Goal: Feedback & Contribution: Contribute content

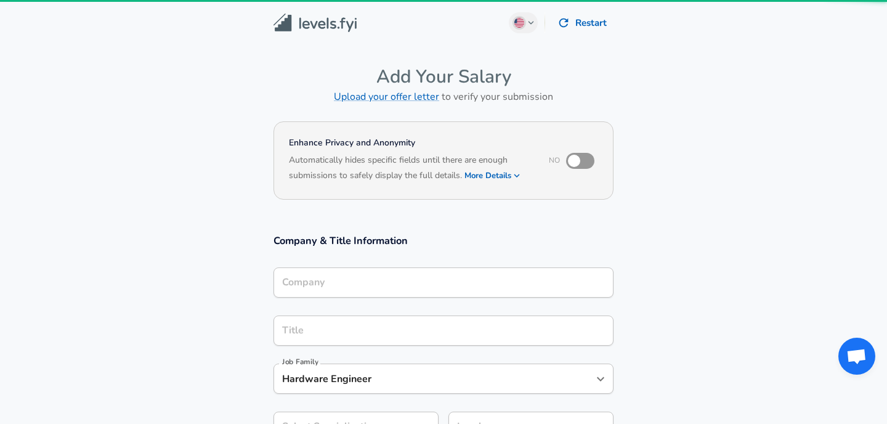
type input "[PERSON_NAME]"
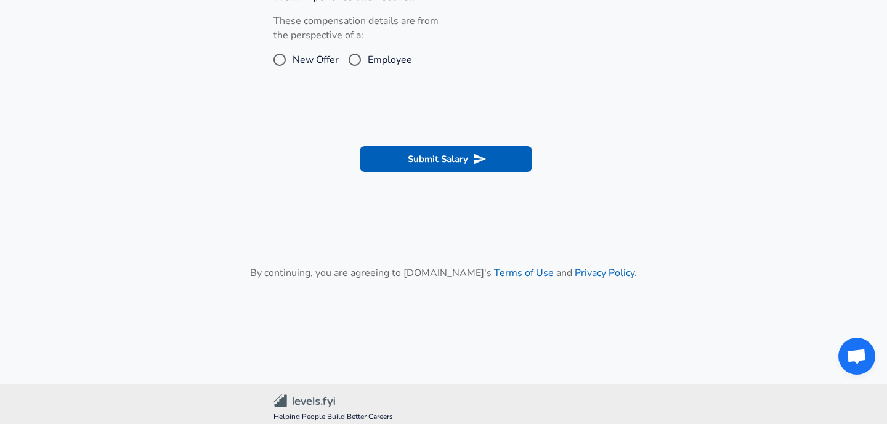
scroll to position [341, 0]
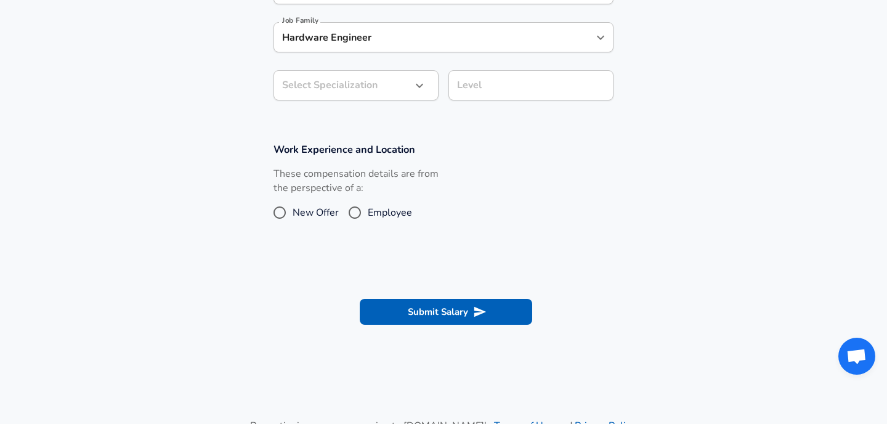
click at [359, 209] on input "Employee" at bounding box center [355, 213] width 26 height 20
radio input "true"
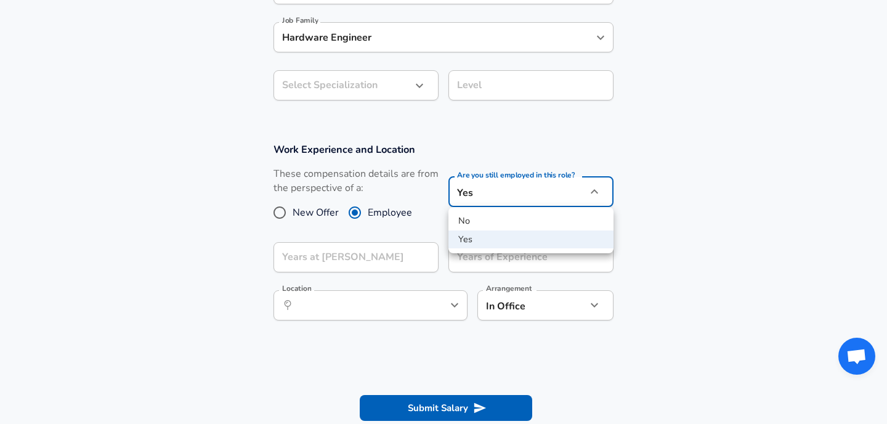
click at [487, 218] on li "No" at bounding box center [530, 221] width 165 height 18
type input "no"
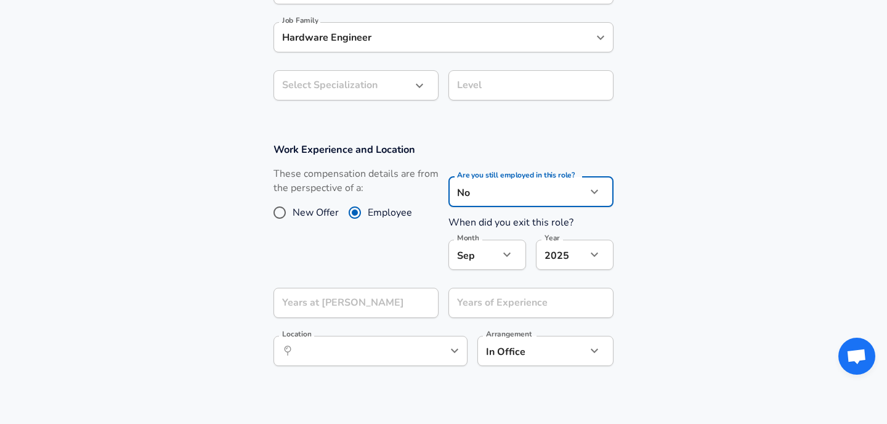
scroll to position [410, 0]
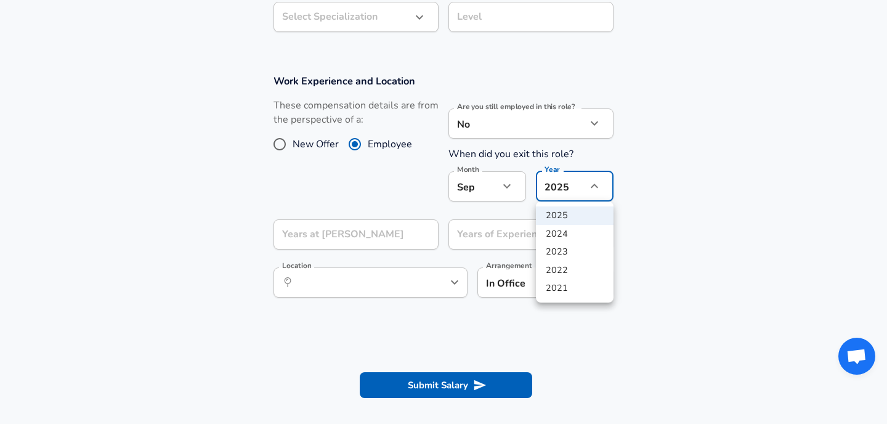
click at [569, 289] on li "2021" at bounding box center [575, 288] width 78 height 18
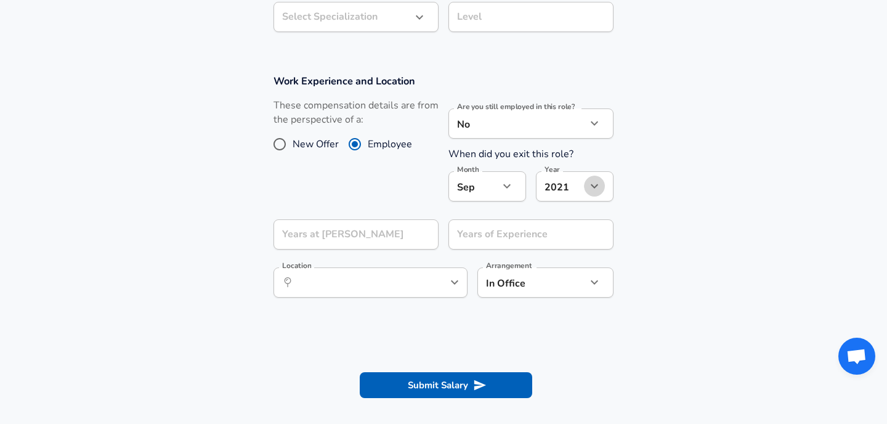
click at [591, 185] on icon "button" at bounding box center [594, 186] width 15 height 15
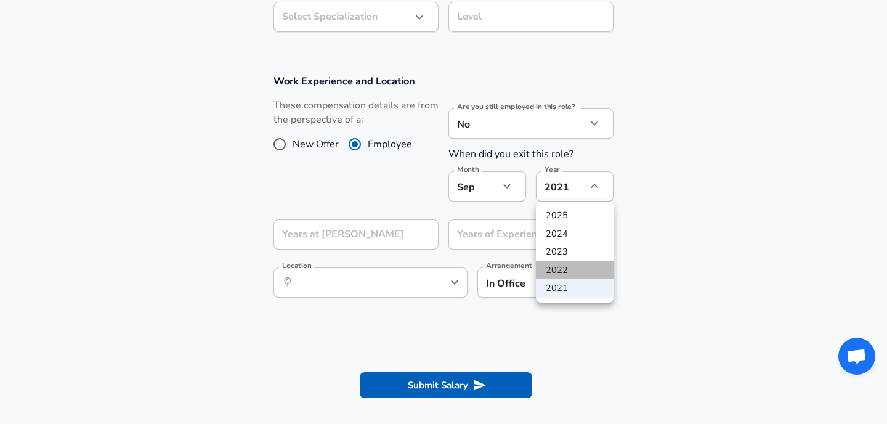
click at [572, 273] on li "2022" at bounding box center [575, 270] width 78 height 18
type input "2022"
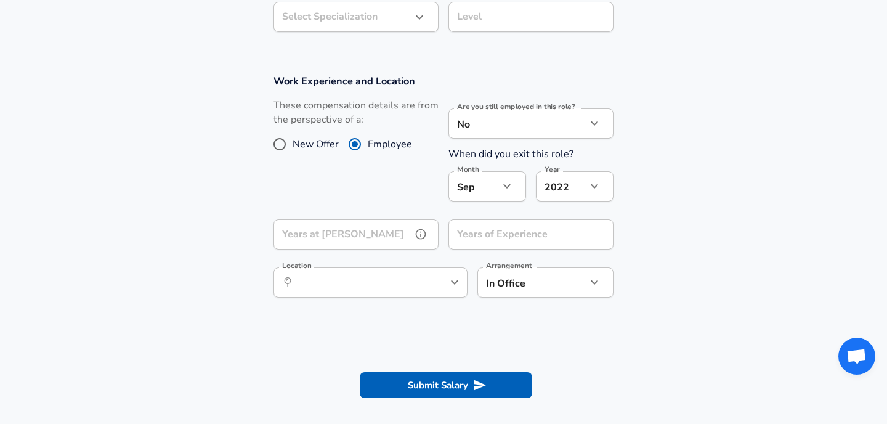
click at [385, 243] on input "Years at [PERSON_NAME]" at bounding box center [342, 234] width 138 height 30
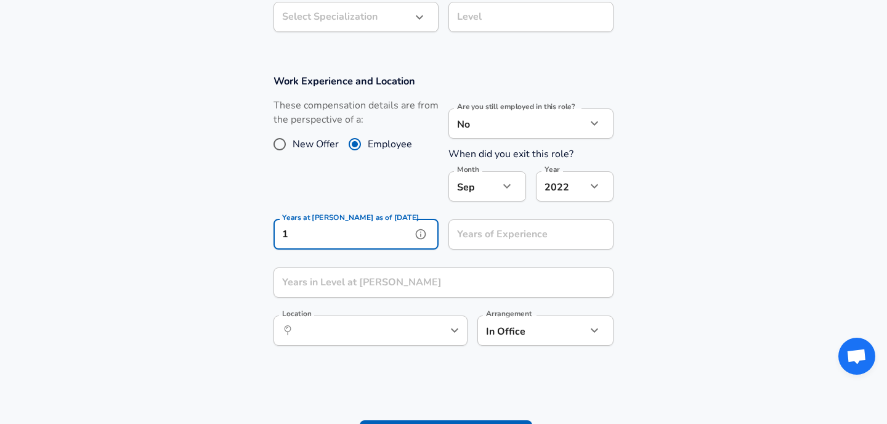
type input "1"
click at [493, 241] on input "Years of Experience" at bounding box center [517, 234] width 138 height 30
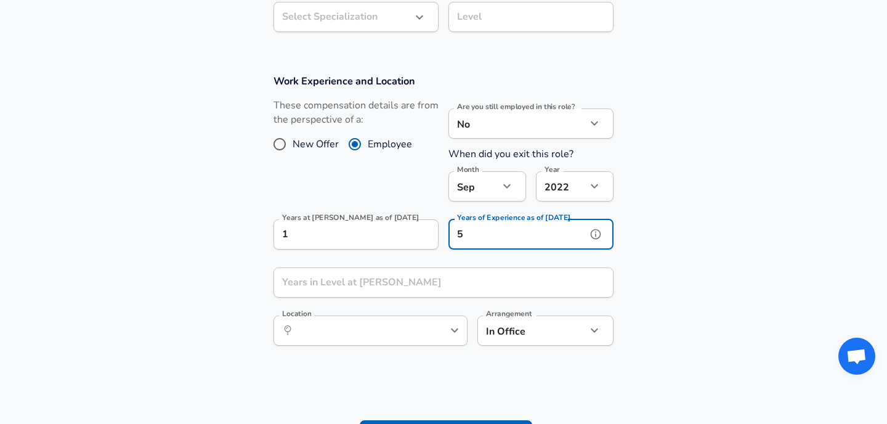
type input "5"
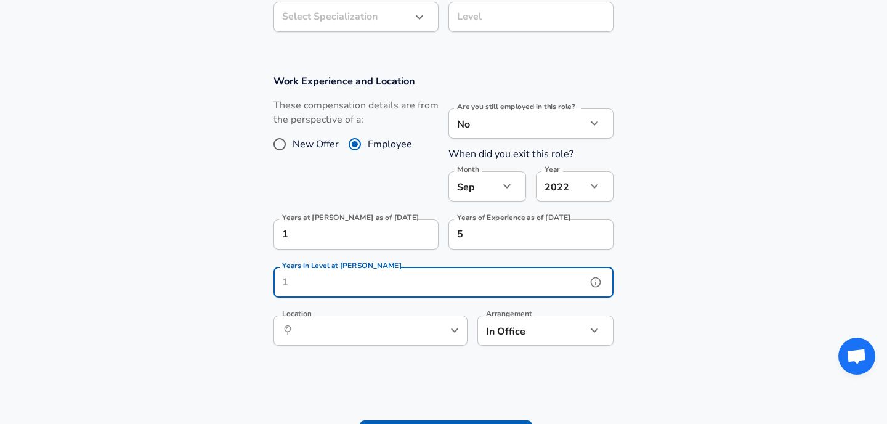
click at [424, 278] on input "Years in Level at [PERSON_NAME]" at bounding box center [429, 282] width 313 height 30
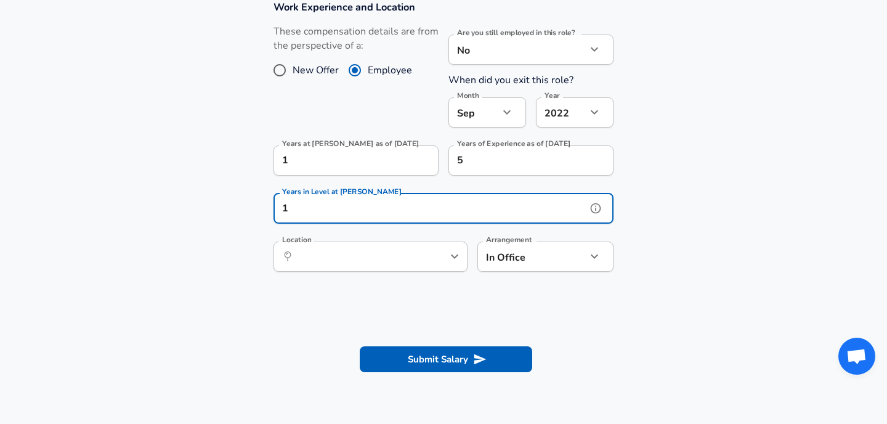
scroll to position [496, 0]
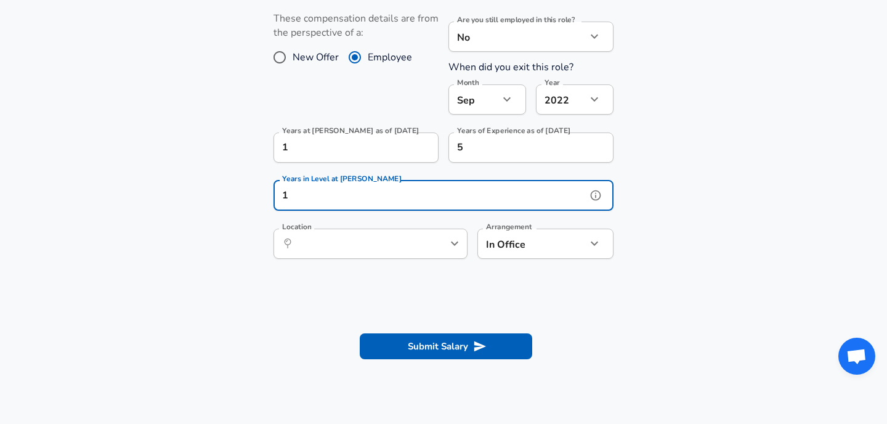
type input "1"
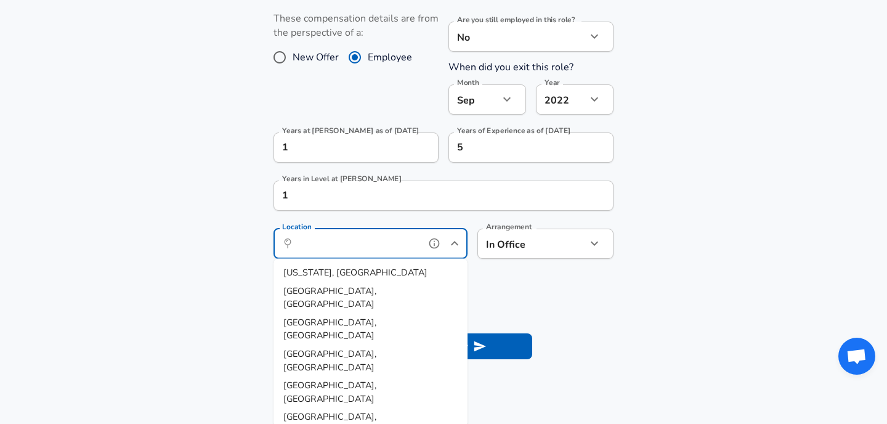
click at [365, 243] on input "Location" at bounding box center [357, 243] width 126 height 19
click at [306, 315] on span "[GEOGRAPHIC_DATA], [GEOGRAPHIC_DATA]" at bounding box center [329, 328] width 93 height 26
type input "[GEOGRAPHIC_DATA], [GEOGRAPHIC_DATA]"
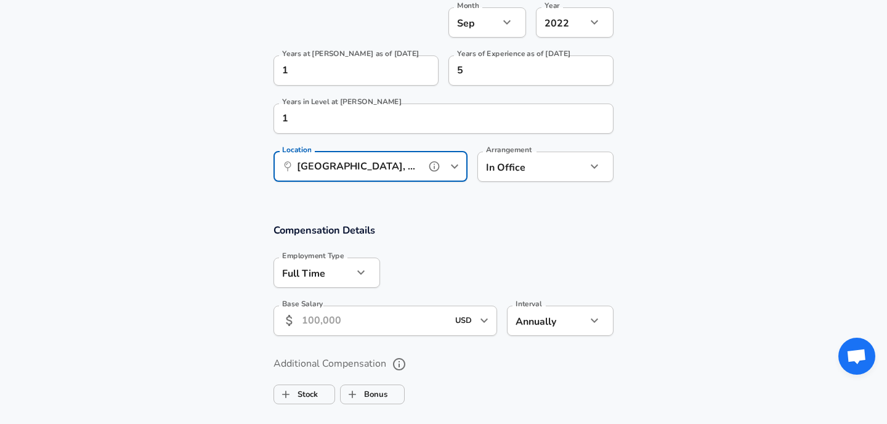
scroll to position [586, 0]
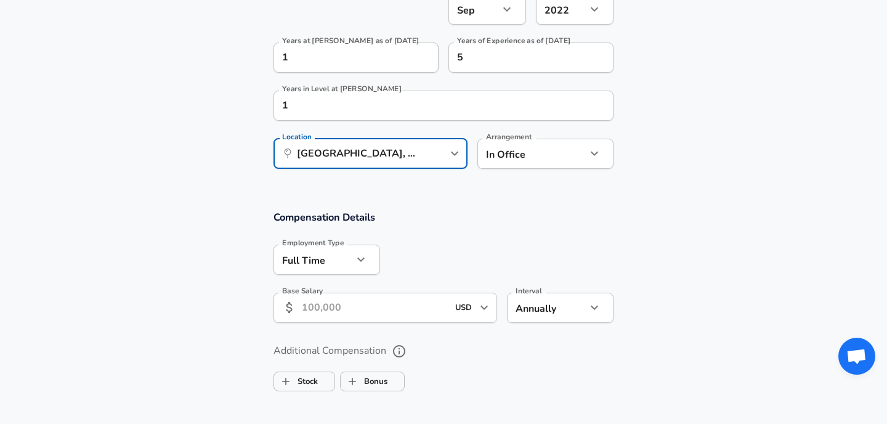
click at [373, 314] on input "Base Salary" at bounding box center [375, 308] width 146 height 30
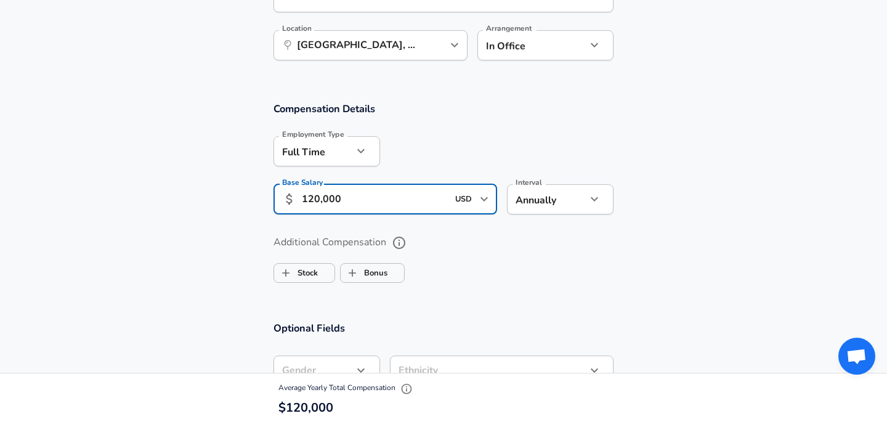
scroll to position [695, 0]
type input "120,000"
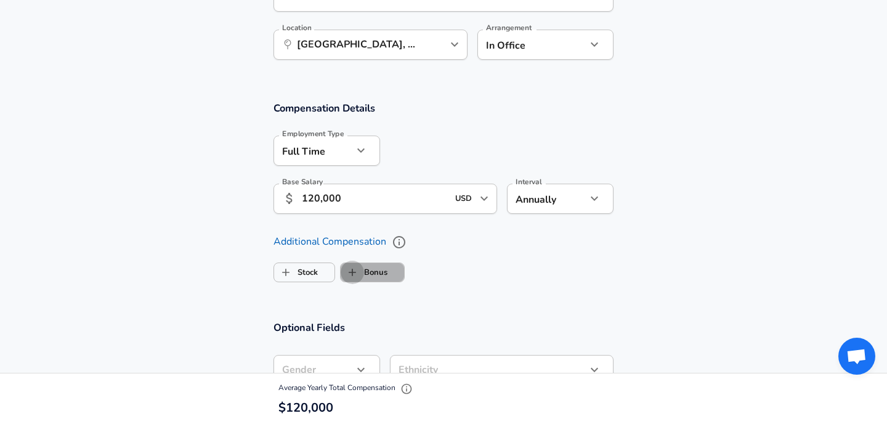
click at [361, 275] on input "Bonus" at bounding box center [352, 272] width 23 height 23
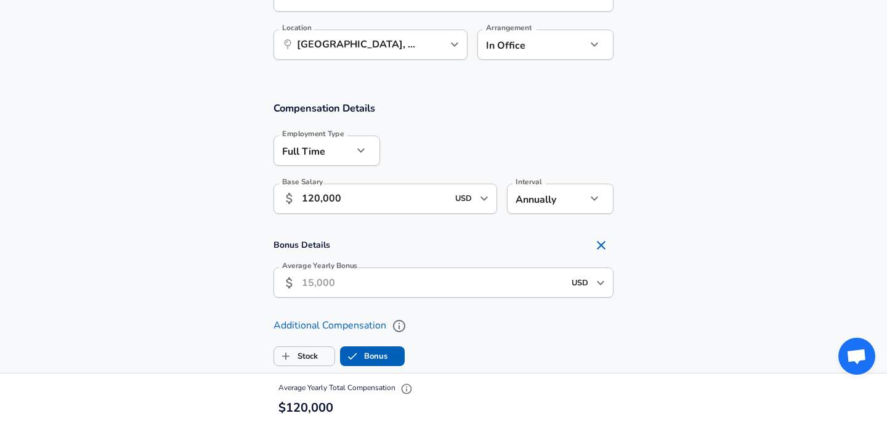
checkbox input "true"
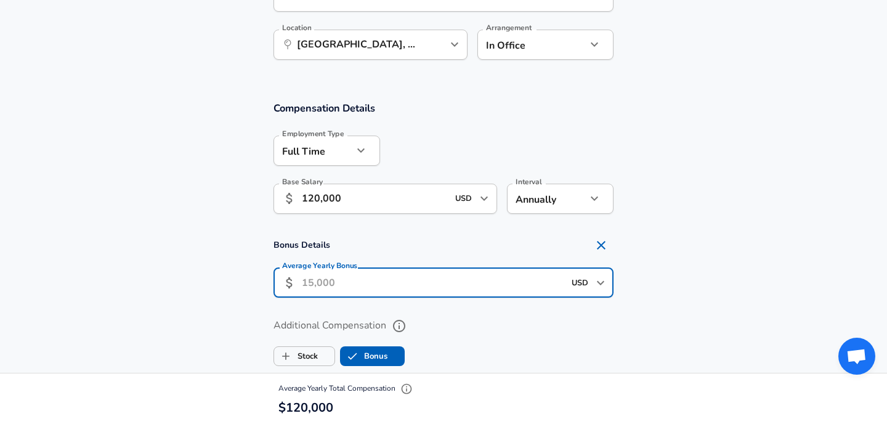
click at [351, 280] on input "Average Yearly Bonus" at bounding box center [433, 282] width 262 height 30
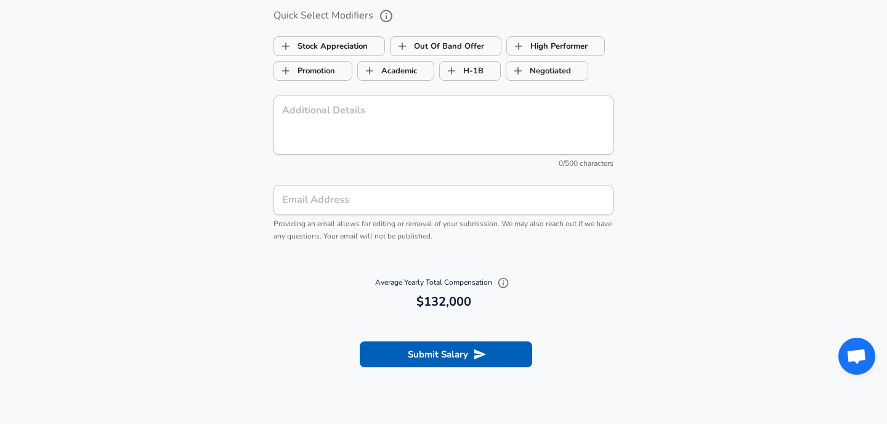
scroll to position [1243, 0]
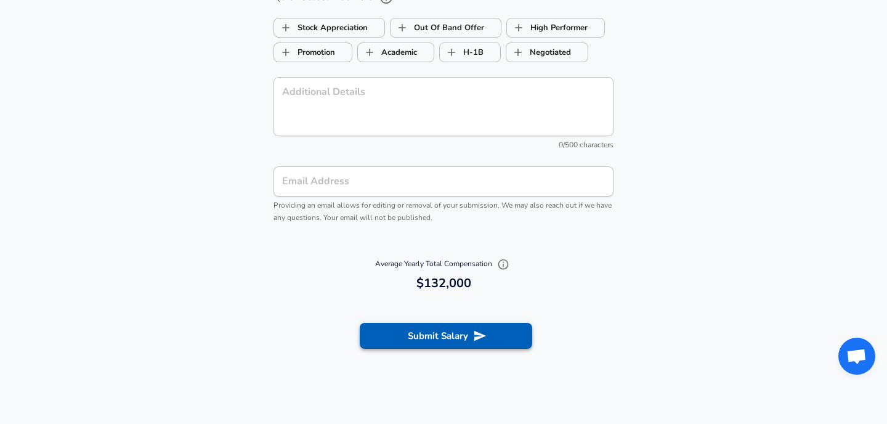
type input "12,000"
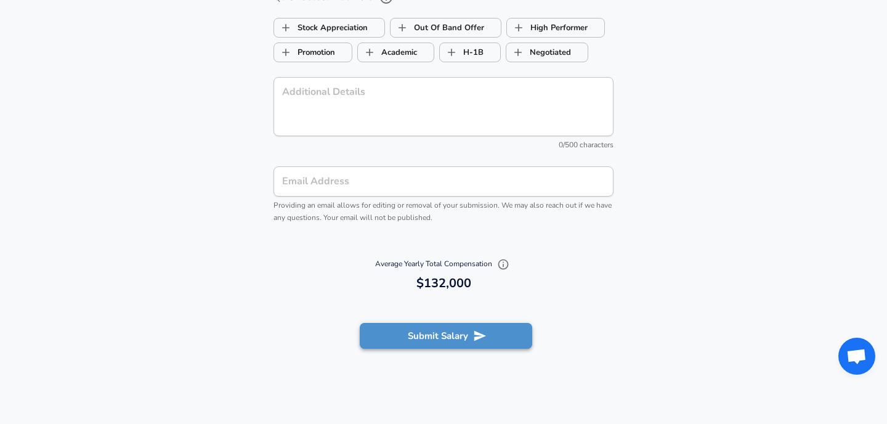
click at [432, 338] on button "Submit Salary" at bounding box center [446, 336] width 172 height 26
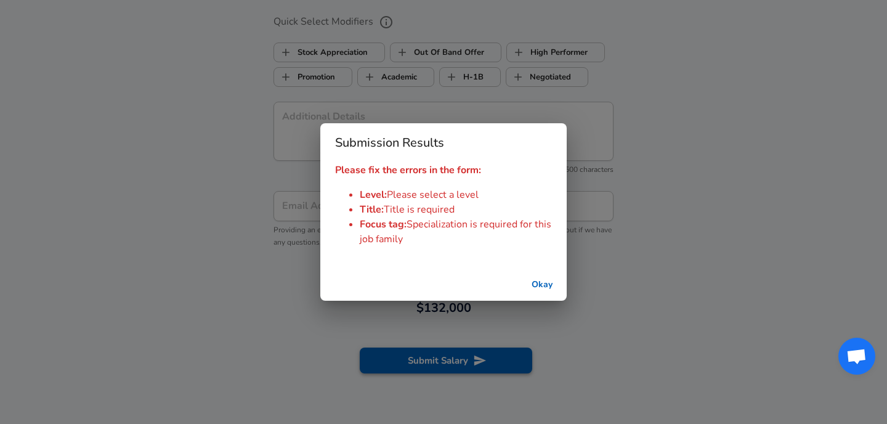
scroll to position [1268, 0]
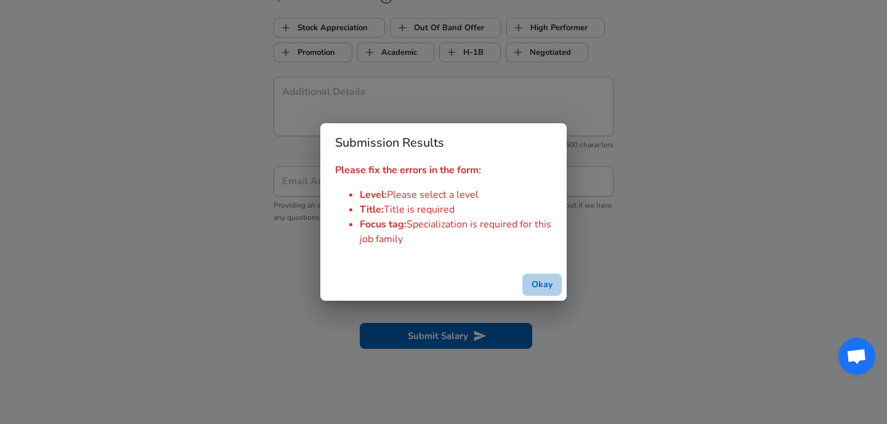
click at [538, 283] on button "Okay" at bounding box center [541, 284] width 39 height 23
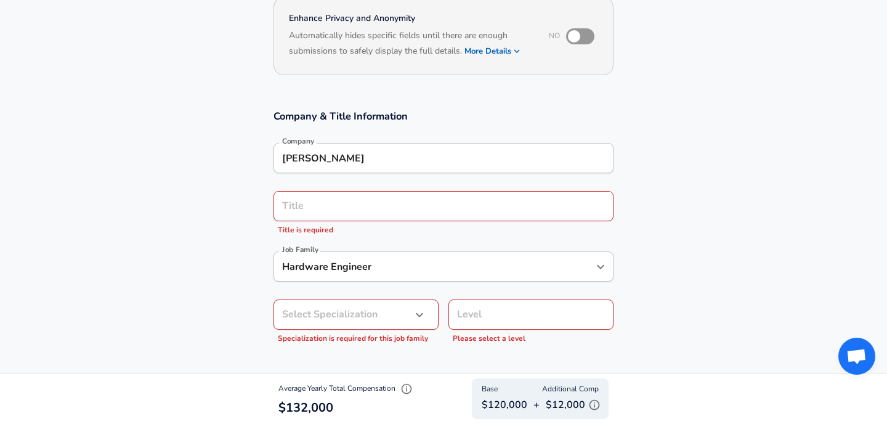
scroll to position [149, 0]
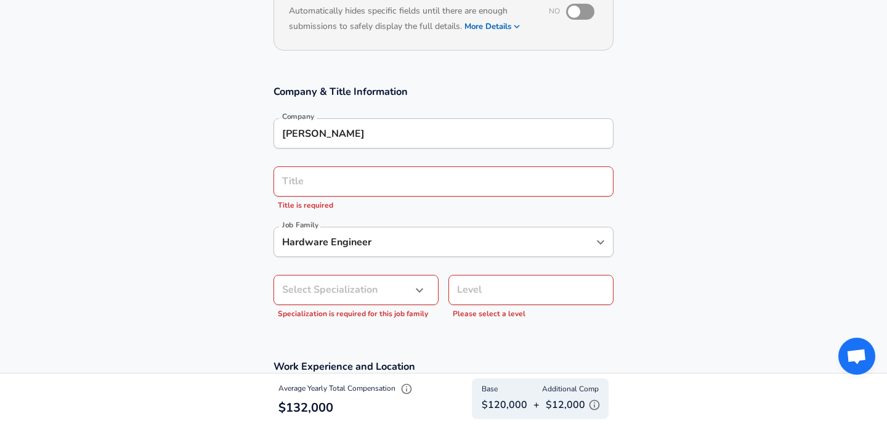
click at [309, 191] on input "Title" at bounding box center [443, 181] width 329 height 19
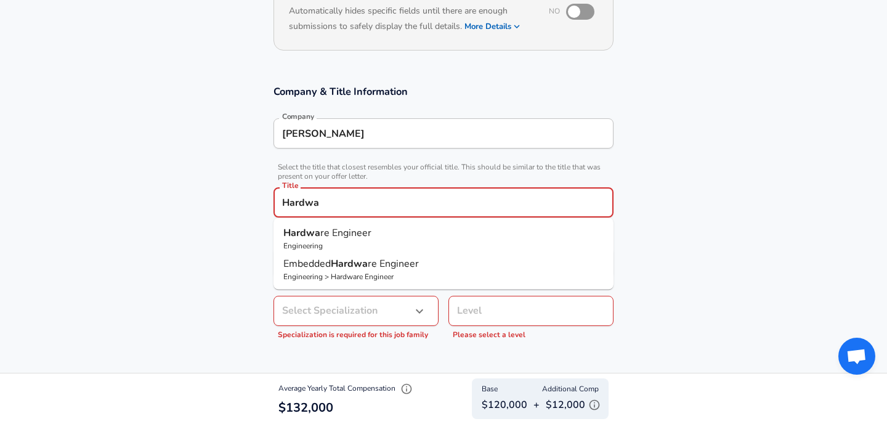
click at [358, 232] on span "re Engineer" at bounding box center [345, 233] width 51 height 14
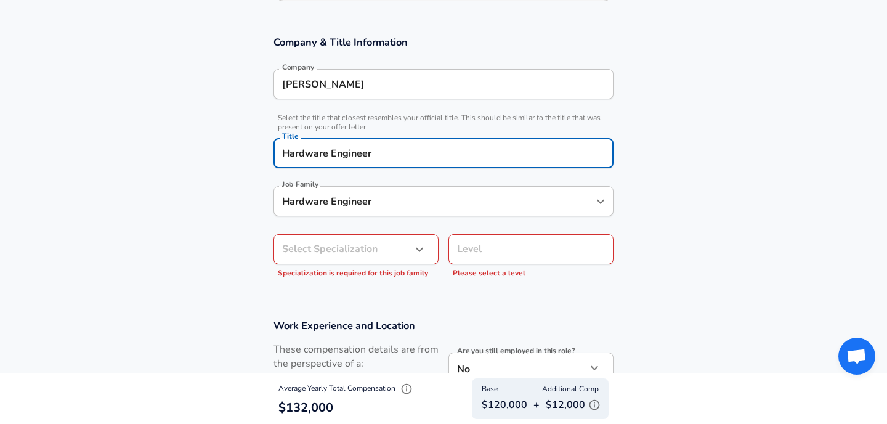
type input "Hardware Engineer"
click at [392, 225] on body "English ([GEOGRAPHIC_DATA]) Change Restart Add Your Salary Upload your offer le…" at bounding box center [443, 14] width 887 height 424
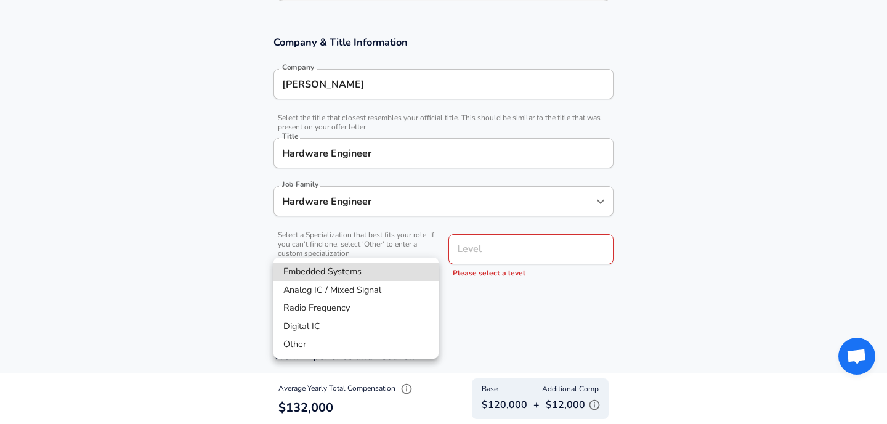
scroll to position [235, 0]
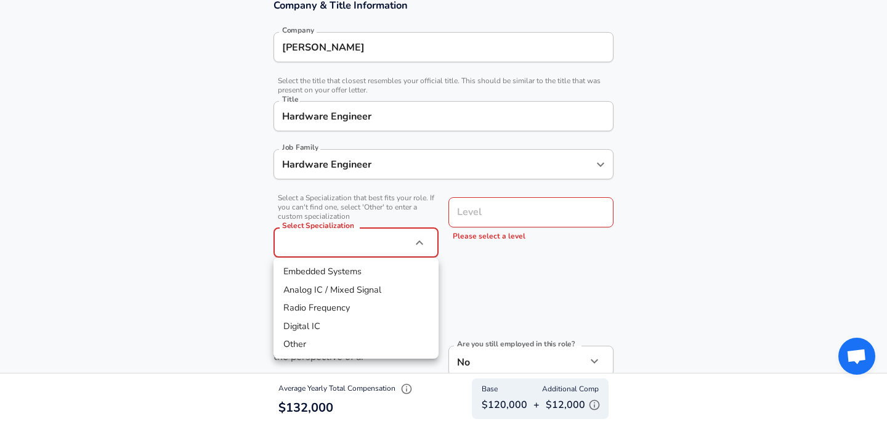
click at [320, 250] on div at bounding box center [443, 212] width 887 height 424
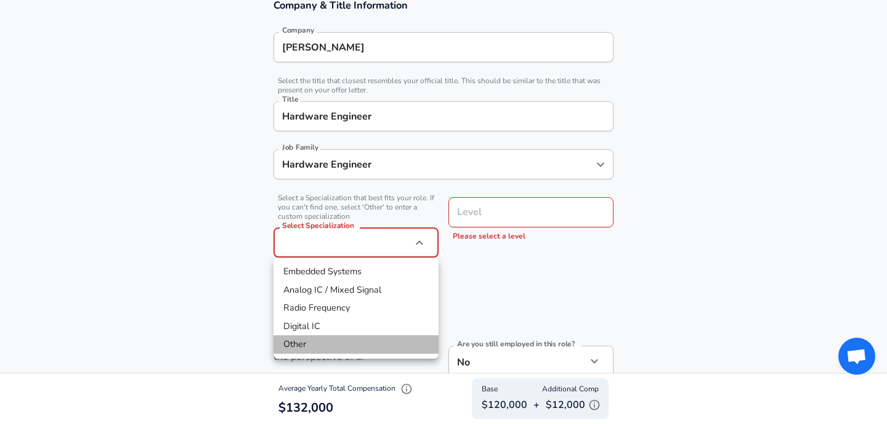
click at [312, 348] on li "Other" at bounding box center [355, 344] width 165 height 18
type input "Other"
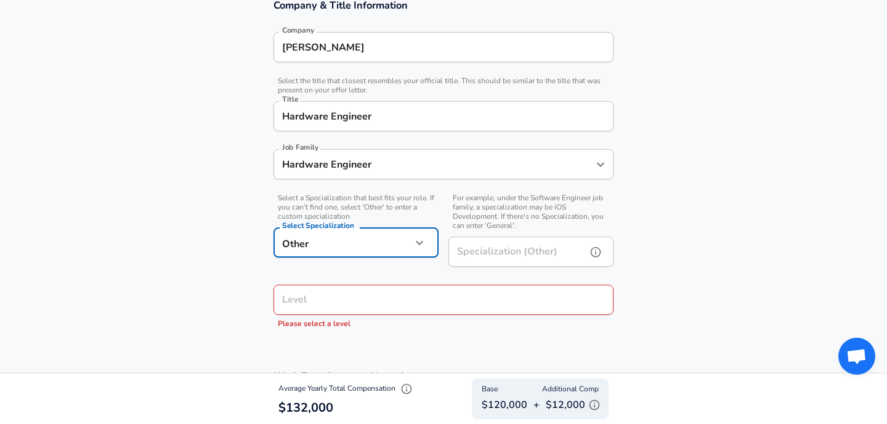
click at [505, 257] on input "Specialization (Other)" at bounding box center [514, 252] width 133 height 30
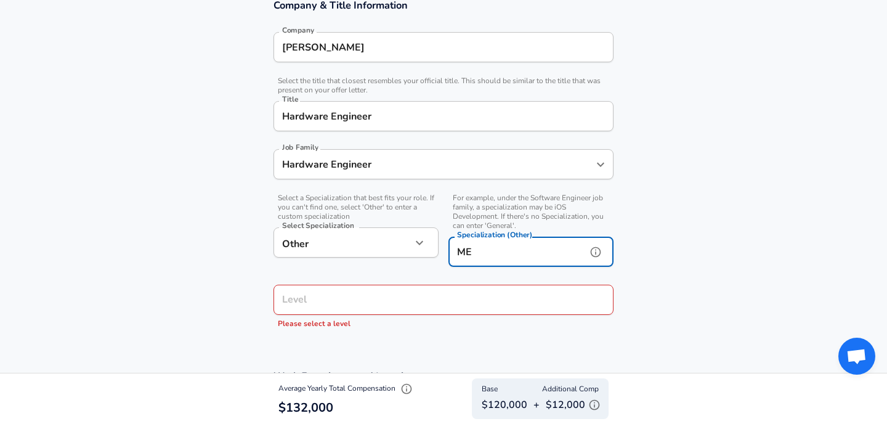
type input "M"
click at [372, 310] on div "Level" at bounding box center [443, 300] width 340 height 30
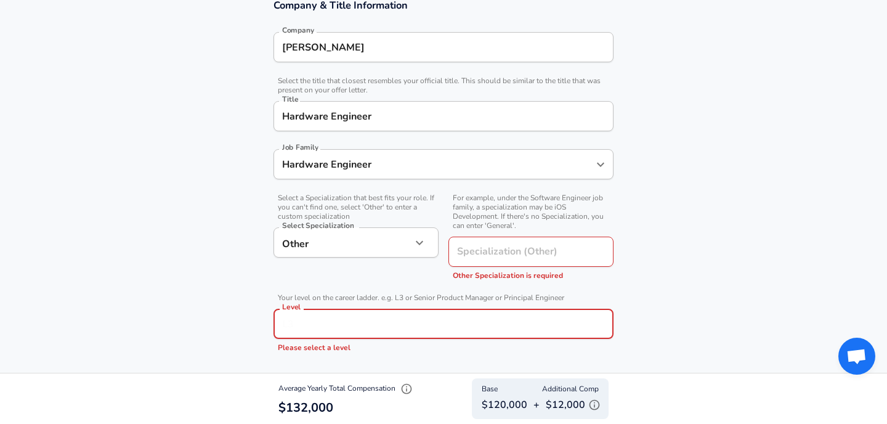
scroll to position [260, 0]
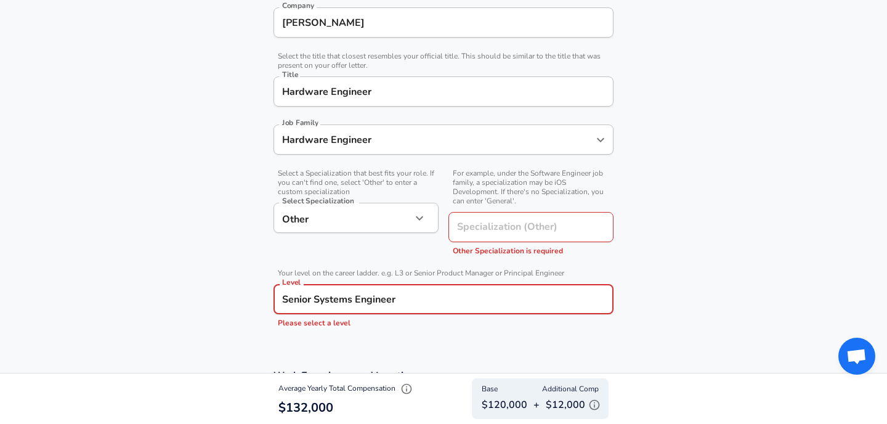
click at [450, 299] on input "Senior Systems Engineer" at bounding box center [443, 298] width 329 height 19
type input "L3"
click at [537, 234] on input "Specialization (Other)" at bounding box center [514, 227] width 133 height 30
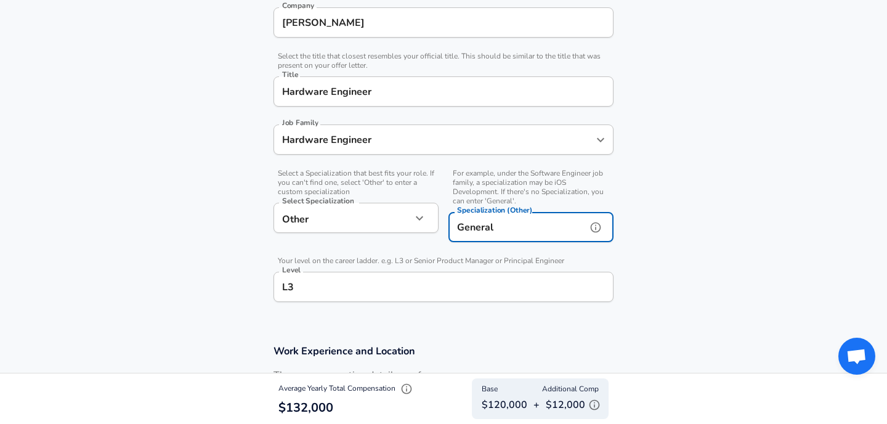
type input "General"
click at [156, 249] on section "Company & Title Information Company [PERSON_NAME] Company Select the title that…" at bounding box center [443, 144] width 887 height 370
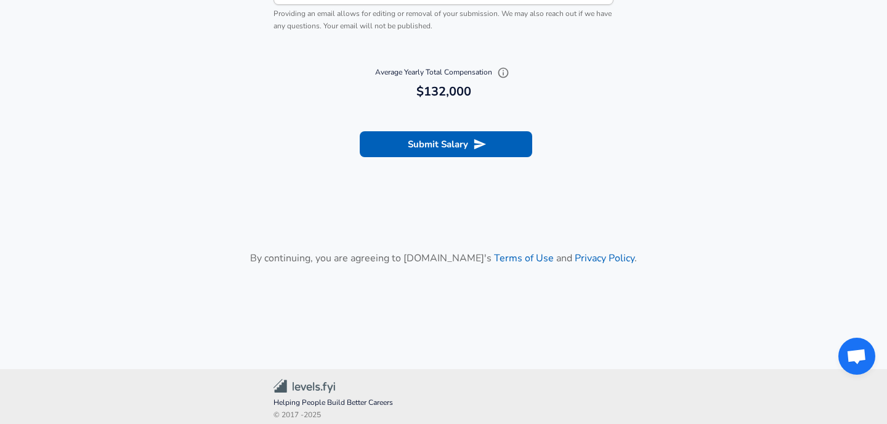
scroll to position [1330, 0]
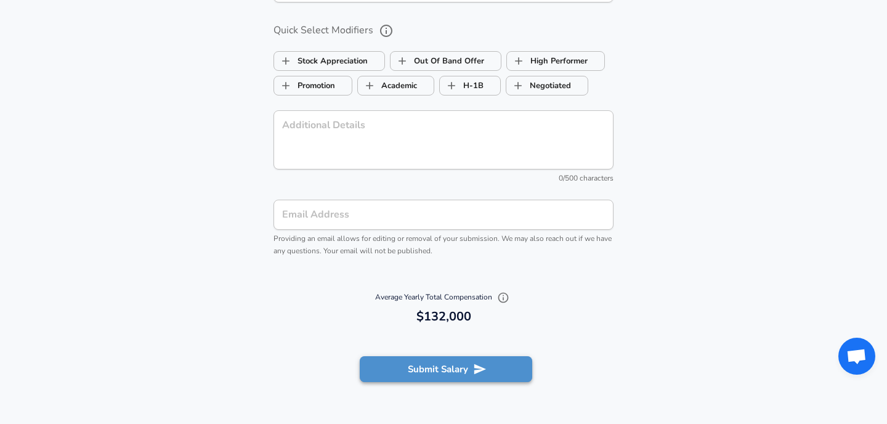
click at [415, 363] on button "Submit Salary" at bounding box center [446, 369] width 172 height 26
